Goal: Transaction & Acquisition: Purchase product/service

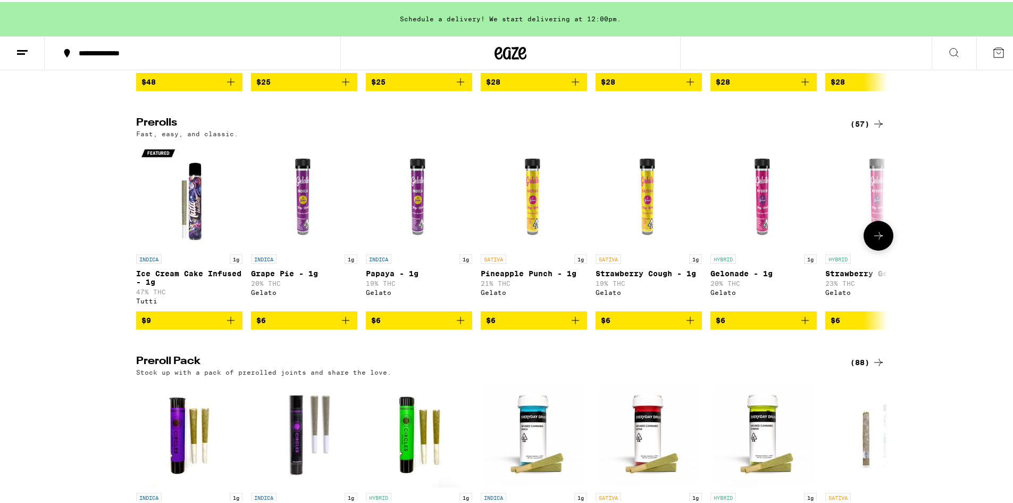
scroll to position [638, 0]
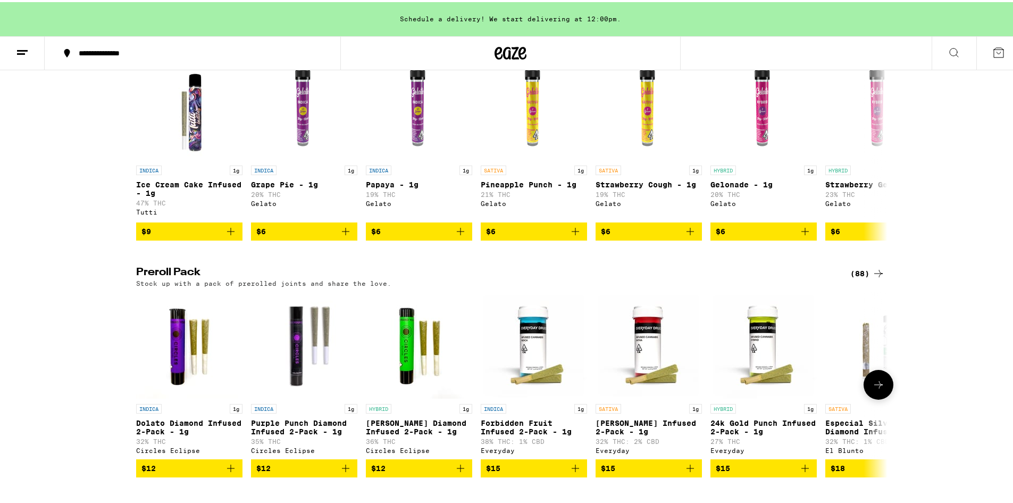
click at [873, 389] on icon at bounding box center [878, 382] width 13 height 13
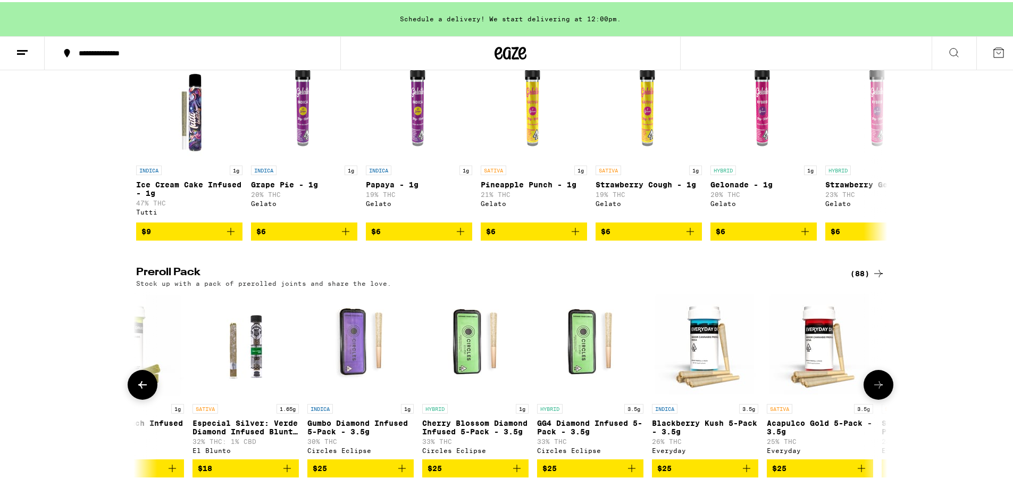
click at [873, 389] on icon at bounding box center [878, 382] width 13 height 13
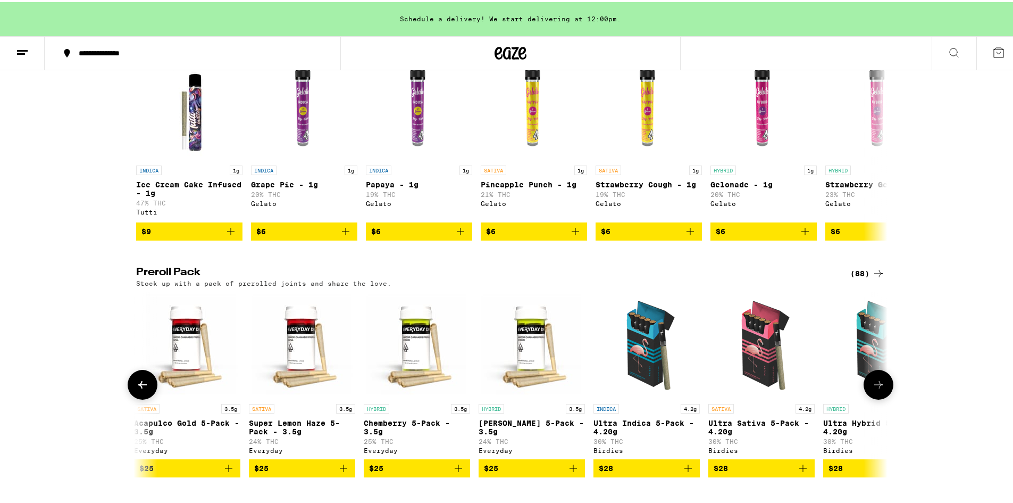
click at [873, 389] on icon at bounding box center [878, 382] width 13 height 13
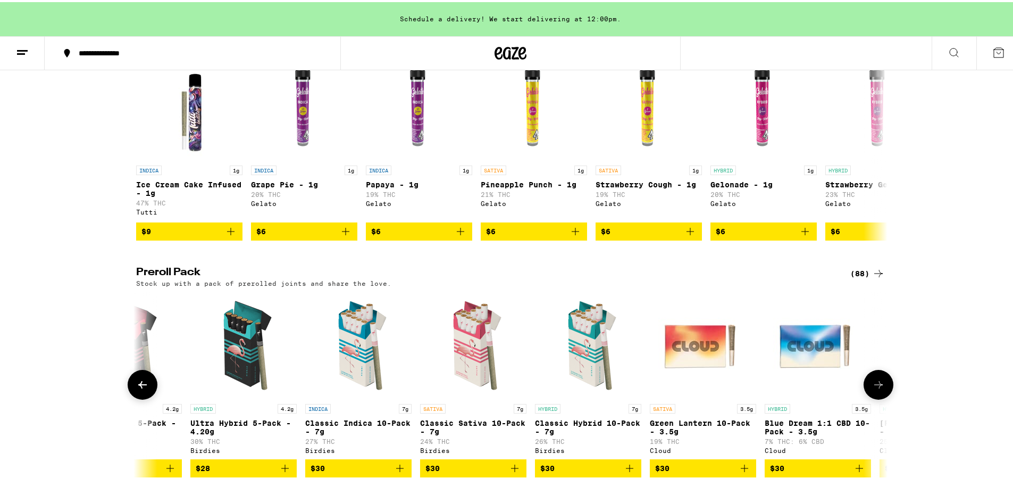
click at [873, 389] on icon at bounding box center [878, 382] width 13 height 13
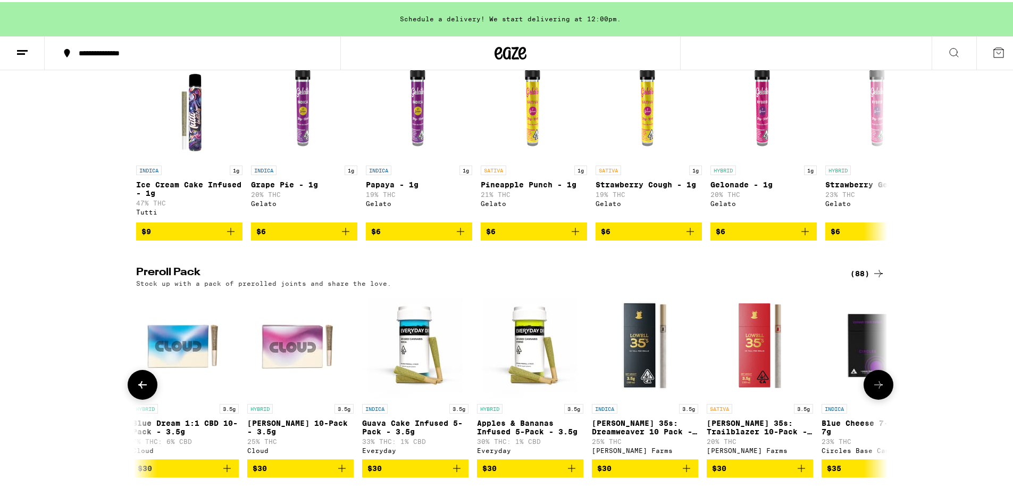
click at [874, 389] on icon at bounding box center [878, 382] width 13 height 13
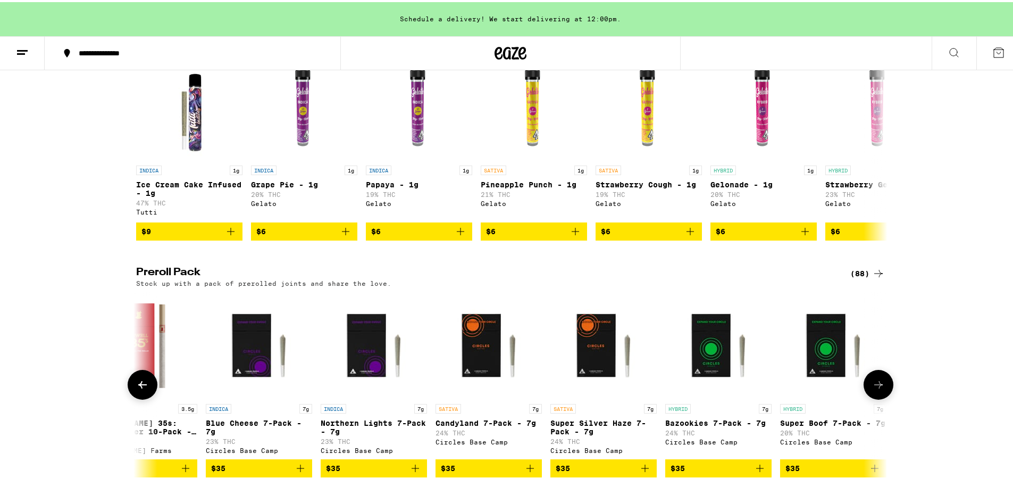
click at [874, 389] on icon at bounding box center [878, 382] width 13 height 13
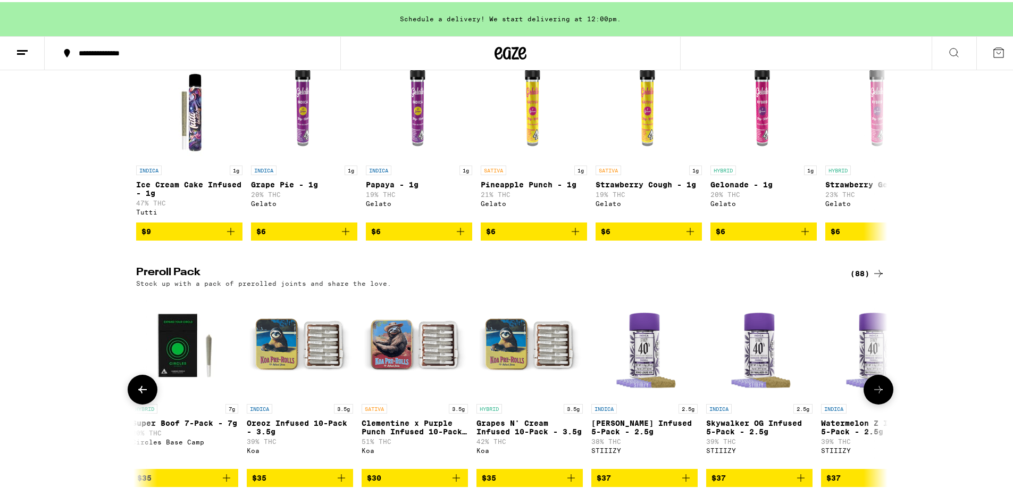
click at [874, 402] on button at bounding box center [879, 387] width 30 height 30
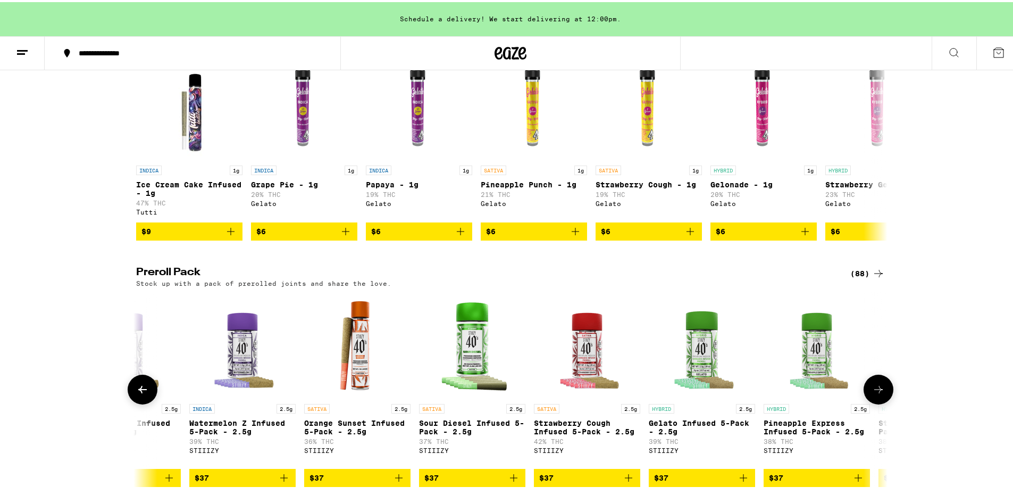
click at [874, 402] on button at bounding box center [879, 387] width 30 height 30
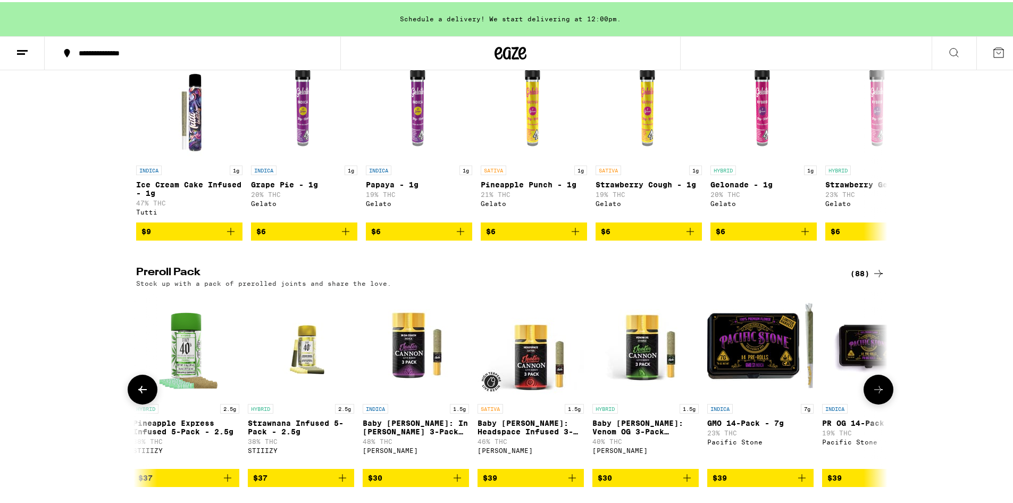
click at [874, 402] on button at bounding box center [879, 387] width 30 height 30
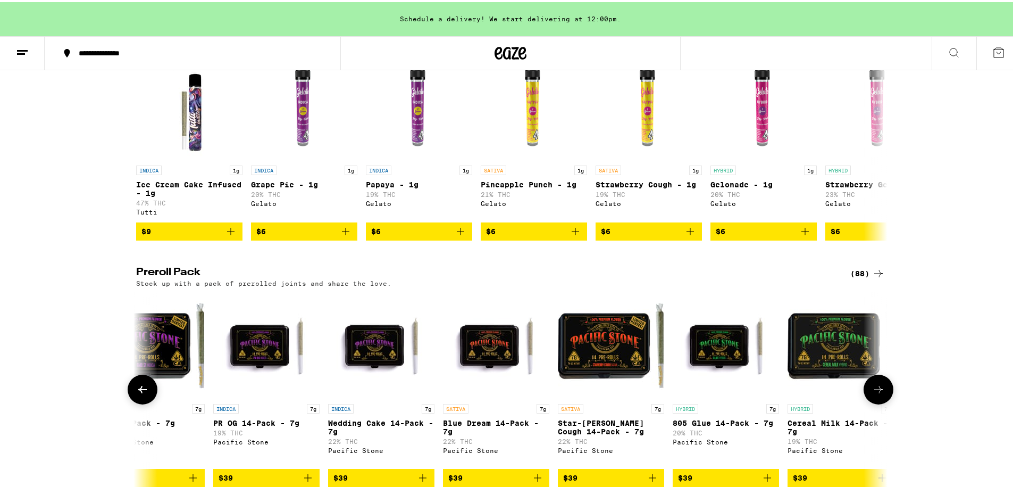
click at [874, 402] on button at bounding box center [879, 387] width 30 height 30
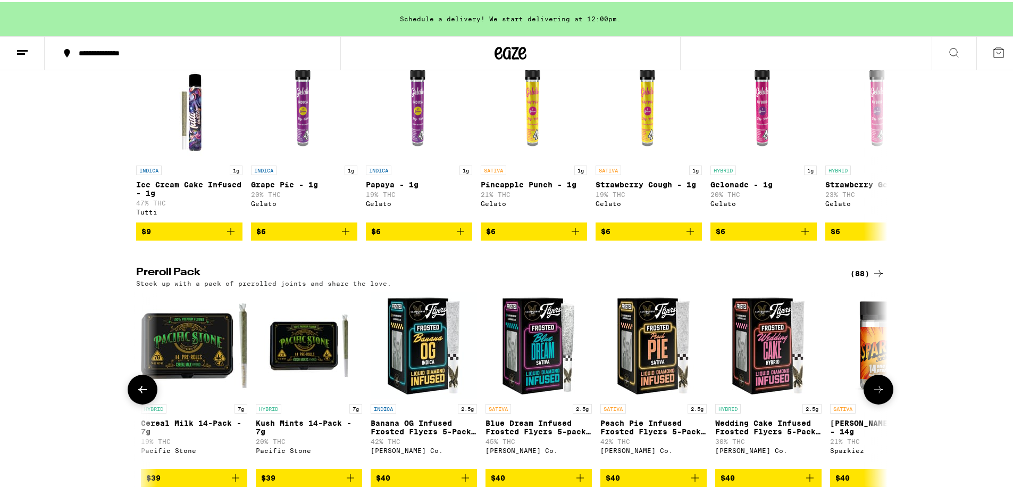
click at [874, 402] on button at bounding box center [879, 387] width 30 height 30
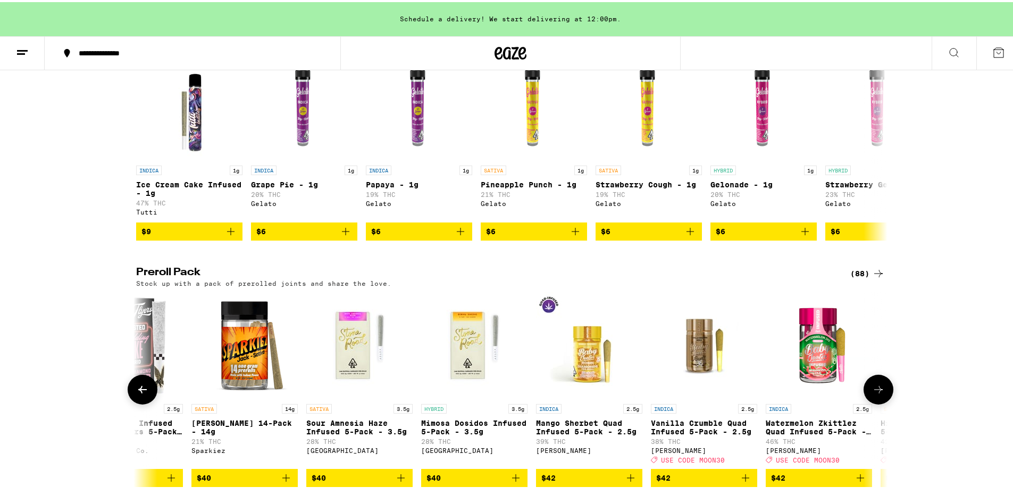
click at [874, 402] on button at bounding box center [879, 387] width 30 height 30
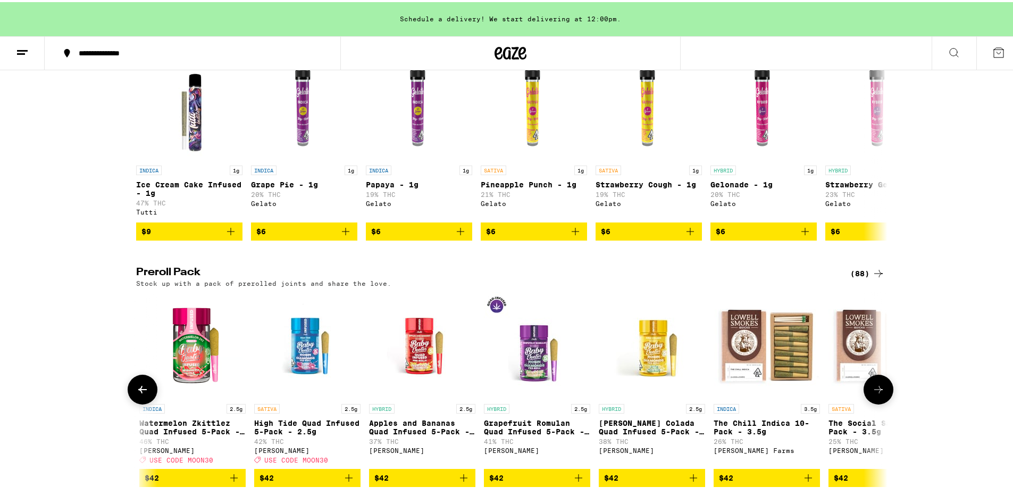
scroll to position [0, 7585]
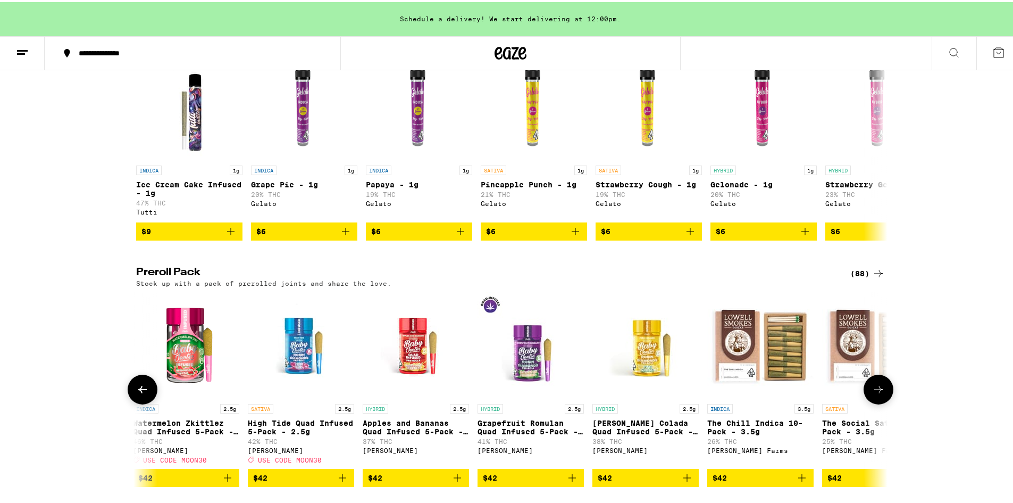
click at [141, 394] on icon at bounding box center [142, 387] width 13 height 13
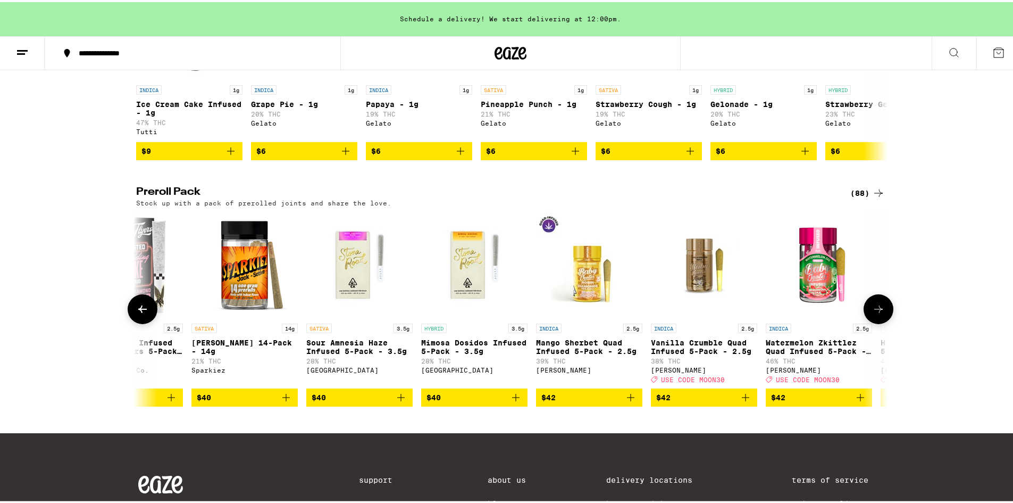
scroll to position [745, 0]
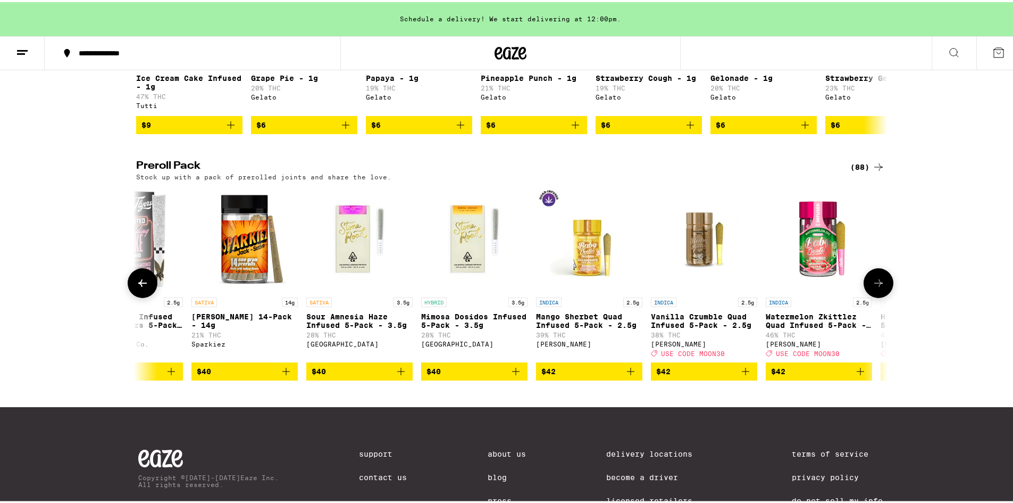
click at [860, 375] on icon "Add to bag" at bounding box center [860, 369] width 13 height 13
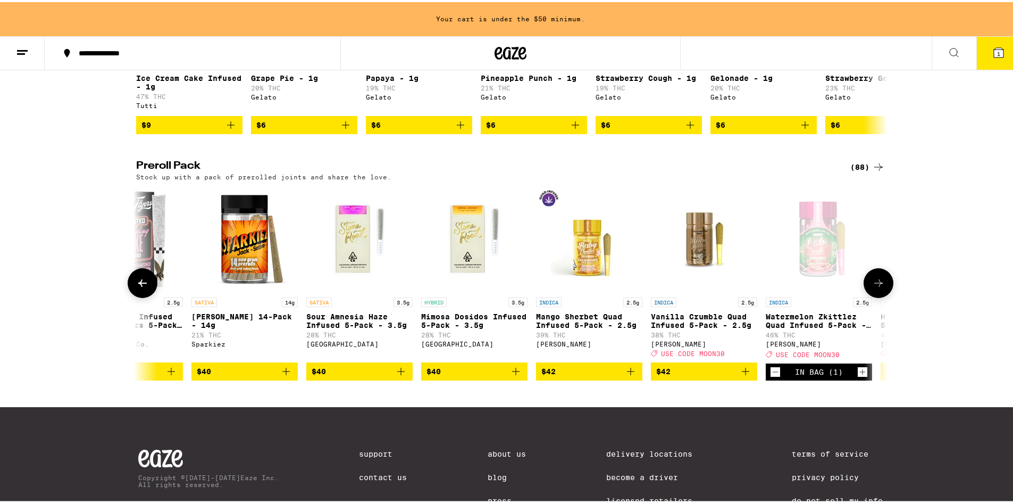
click at [860, 376] on icon "Increment" at bounding box center [863, 369] width 10 height 13
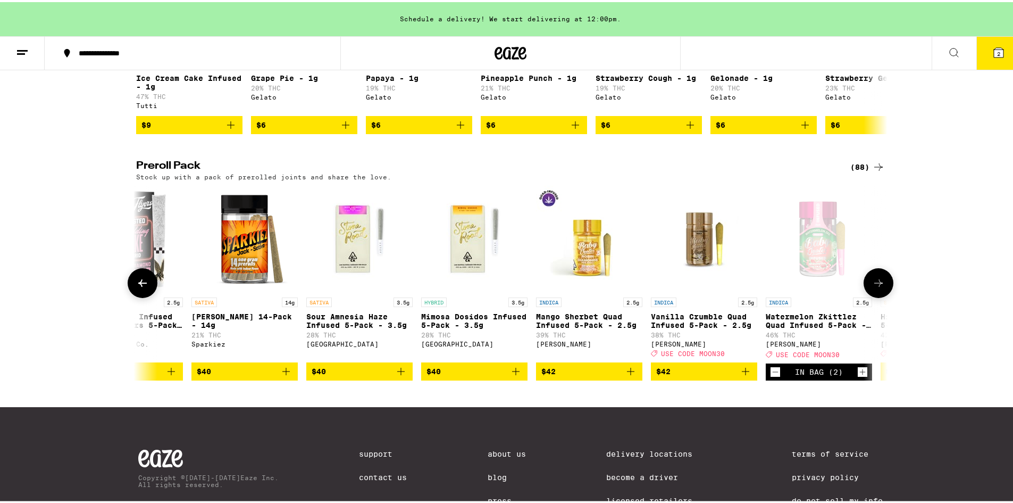
click at [873, 287] on icon at bounding box center [878, 280] width 13 height 13
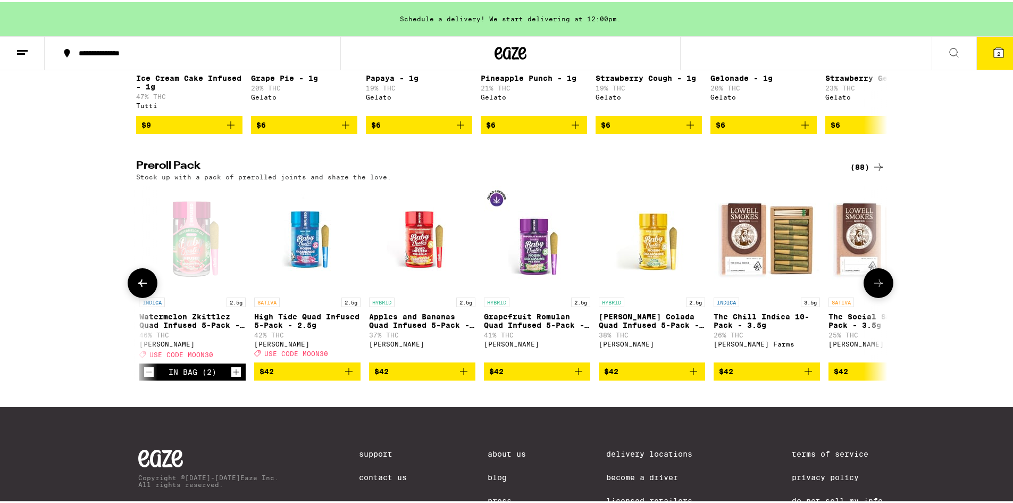
scroll to position [0, 7585]
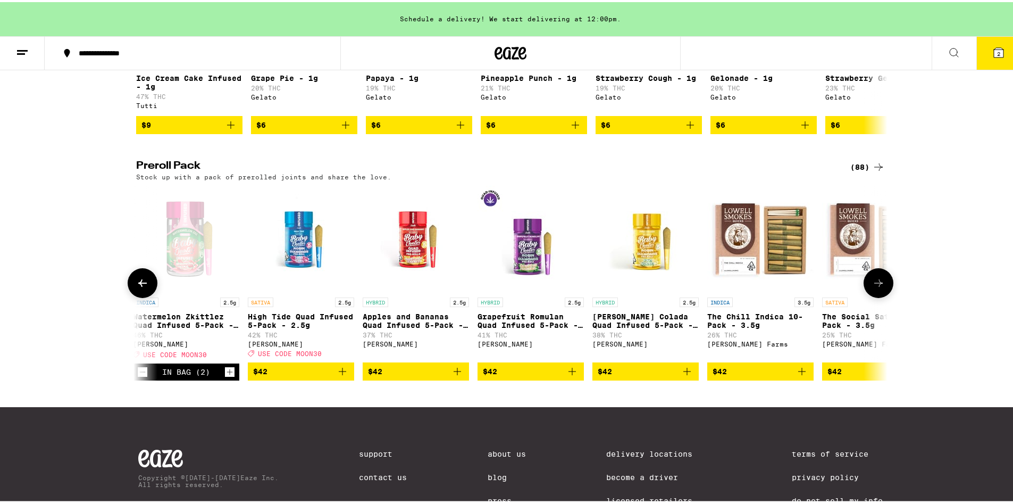
click at [339, 373] on icon "Add to bag" at bounding box center [342, 368] width 7 height 7
click at [225, 376] on icon "Increment" at bounding box center [230, 369] width 10 height 13
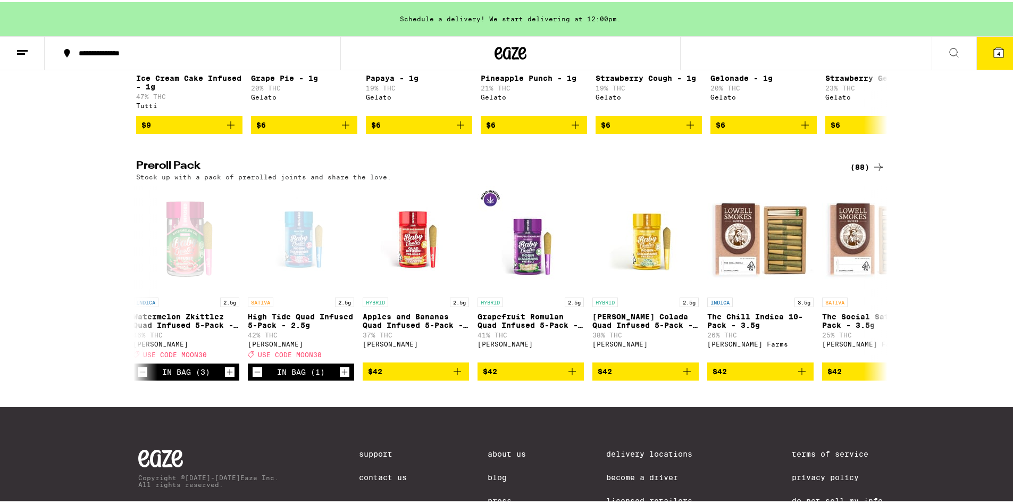
click at [1004, 55] on button "4" at bounding box center [998, 51] width 45 height 33
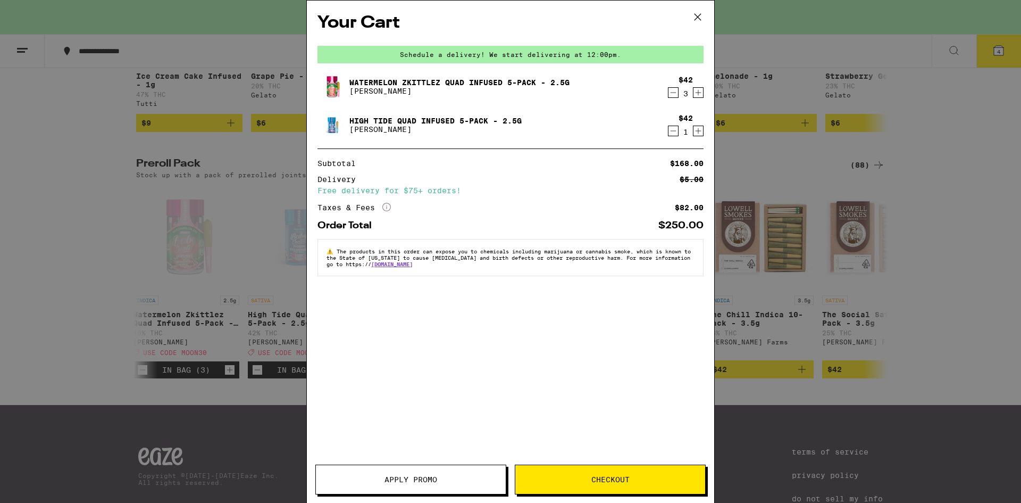
click at [411, 480] on span "Apply Promo" at bounding box center [411, 478] width 53 height 7
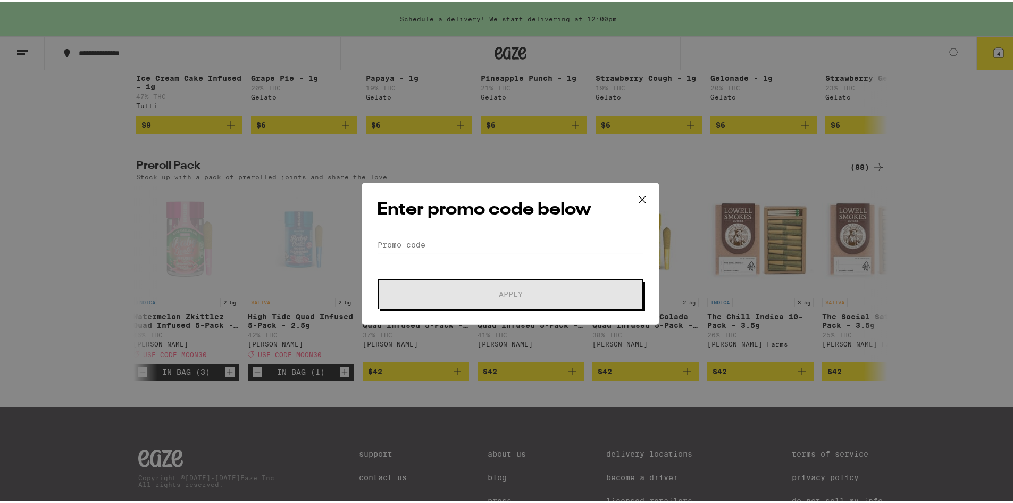
click at [459, 233] on div "Enter promo code below Promo Code Apply" at bounding box center [511, 251] width 298 height 142
click at [457, 247] on input "Promo Code" at bounding box center [510, 243] width 267 height 16
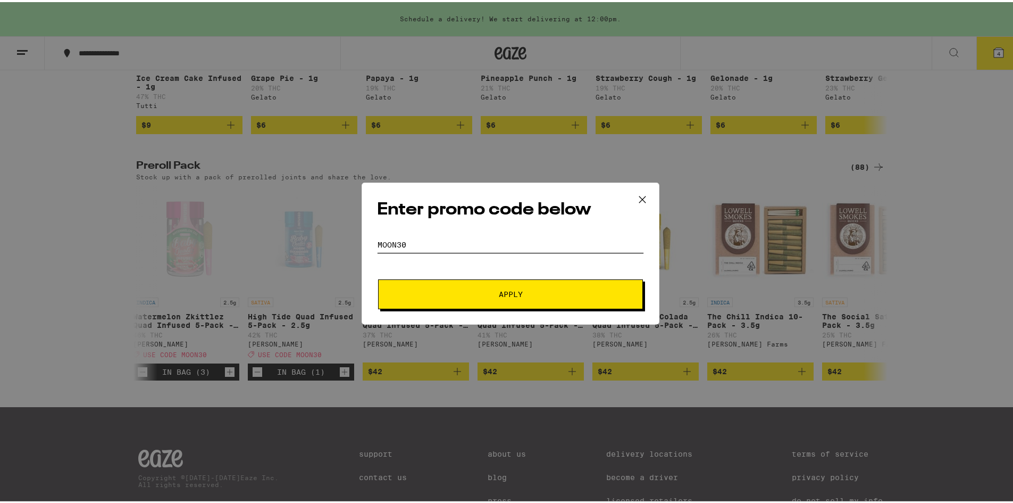
type input "moon30"
click at [502, 292] on span "Apply" at bounding box center [511, 291] width 24 height 7
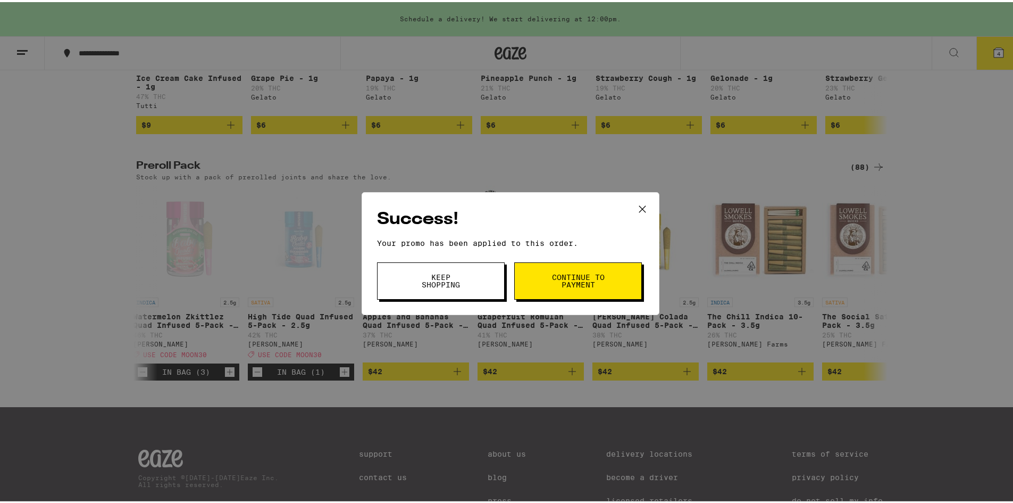
click at [617, 278] on button "Continue to payment" at bounding box center [578, 278] width 128 height 37
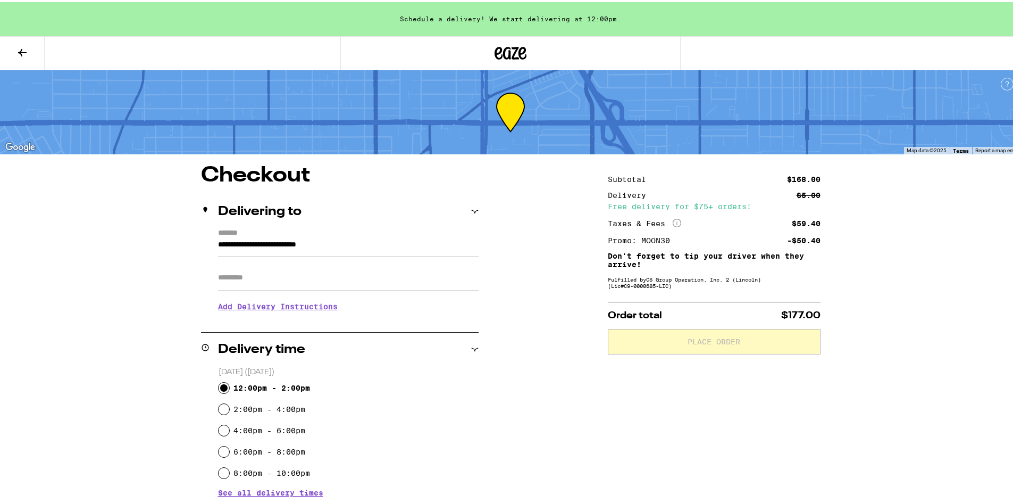
click at [219, 387] on input "12:00pm - 2:00pm" at bounding box center [224, 385] width 11 height 11
radio input "true"
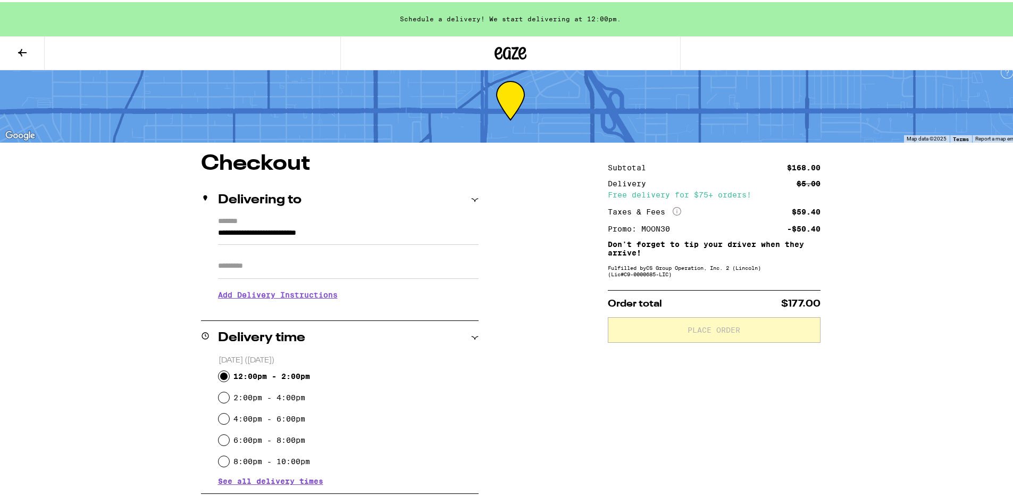
scroll to position [236, 0]
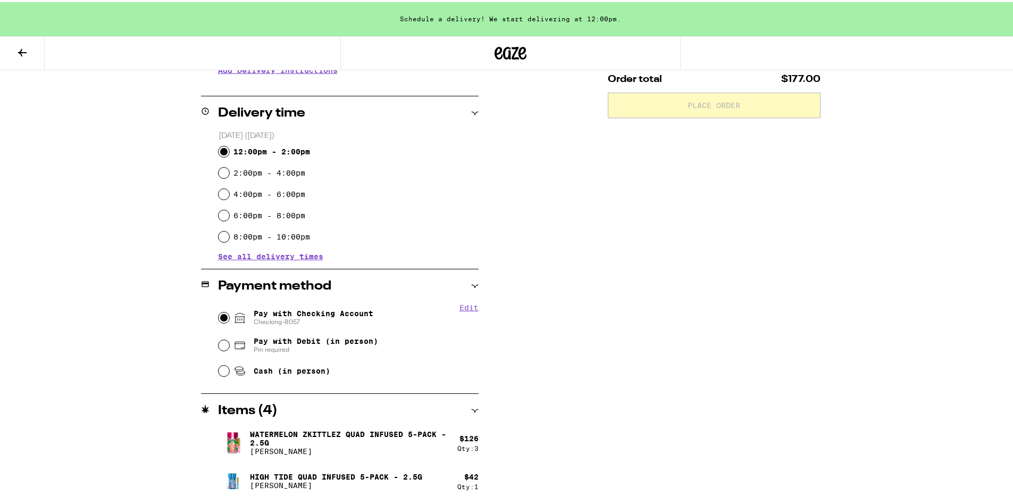
click at [219, 316] on input "Pay with Checking Account Checking-8057" at bounding box center [224, 315] width 11 height 11
radio input "true"
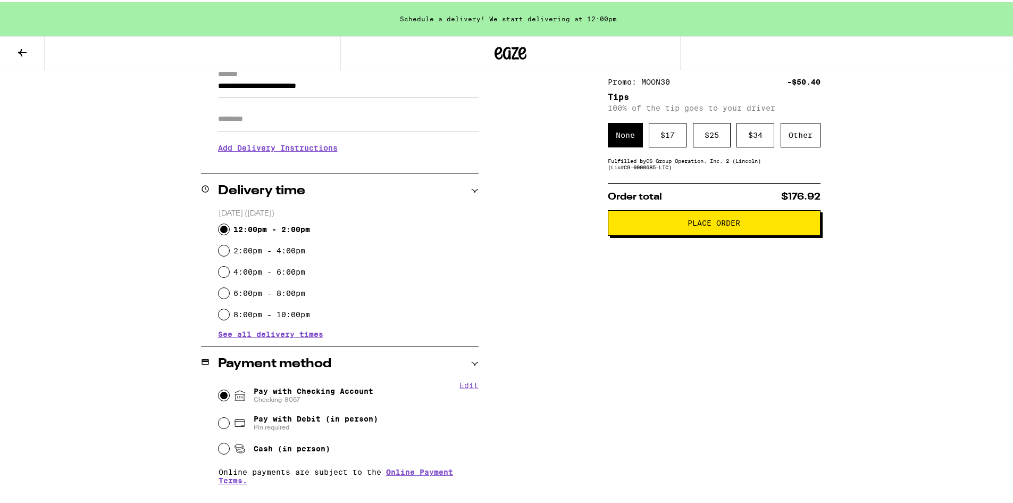
scroll to position [23, 0]
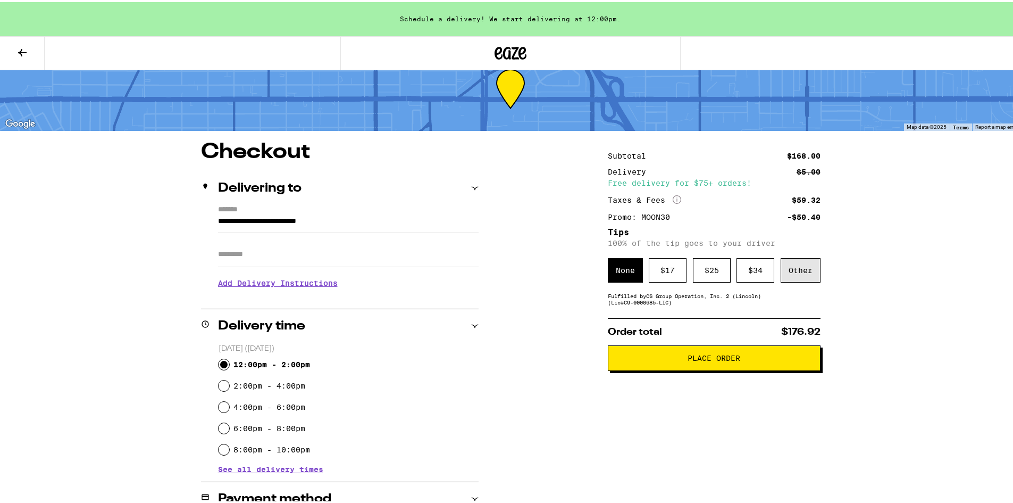
click at [811, 278] on div "Other" at bounding box center [801, 268] width 40 height 24
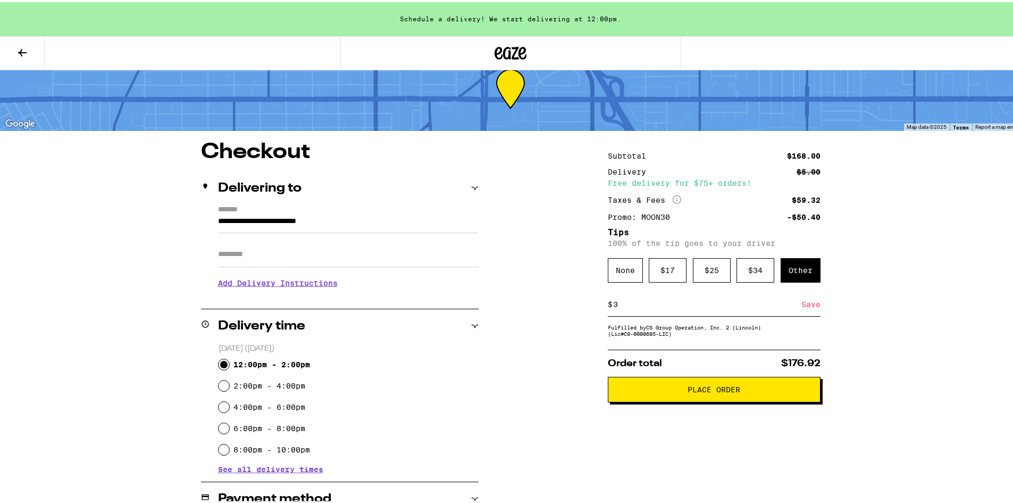
type input "3"
click at [801, 300] on div "Save" at bounding box center [810, 301] width 19 height 23
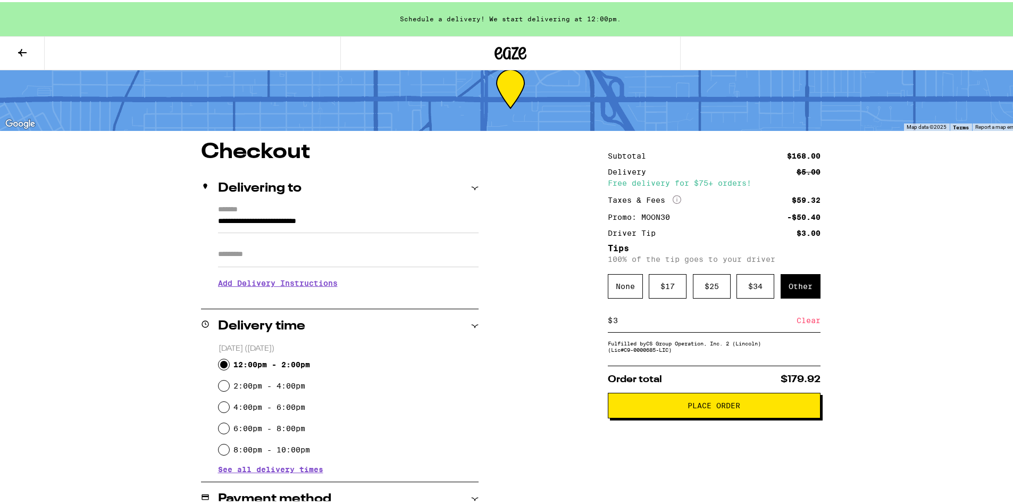
click at [664, 416] on button "Place Order" at bounding box center [714, 403] width 213 height 26
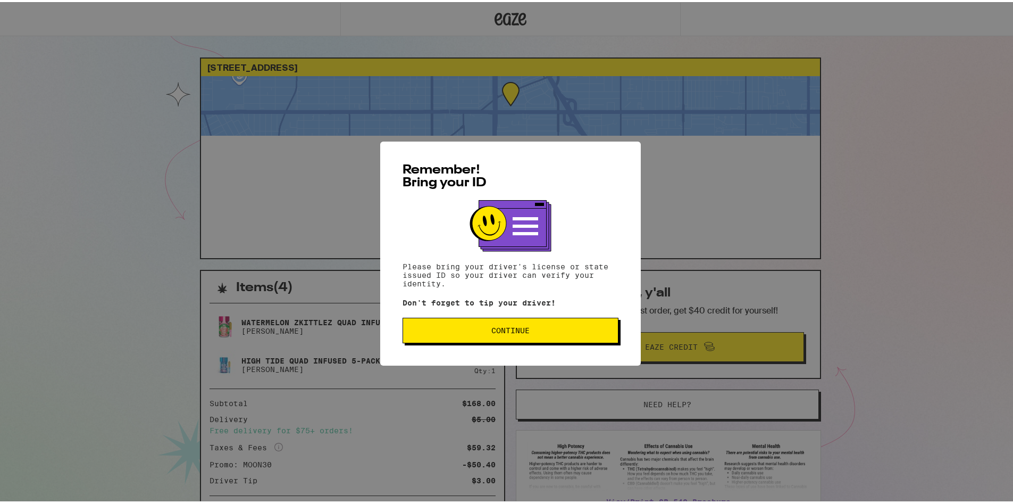
click at [510, 322] on button "Continue" at bounding box center [511, 328] width 216 height 26
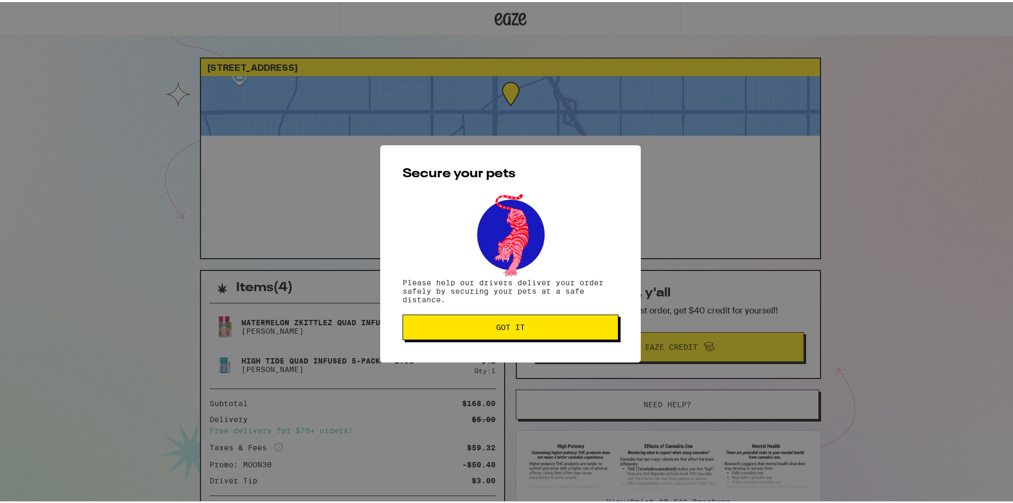
click at [511, 322] on span "Got it" at bounding box center [510, 324] width 29 height 7
